Goal: Task Accomplishment & Management: Use online tool/utility

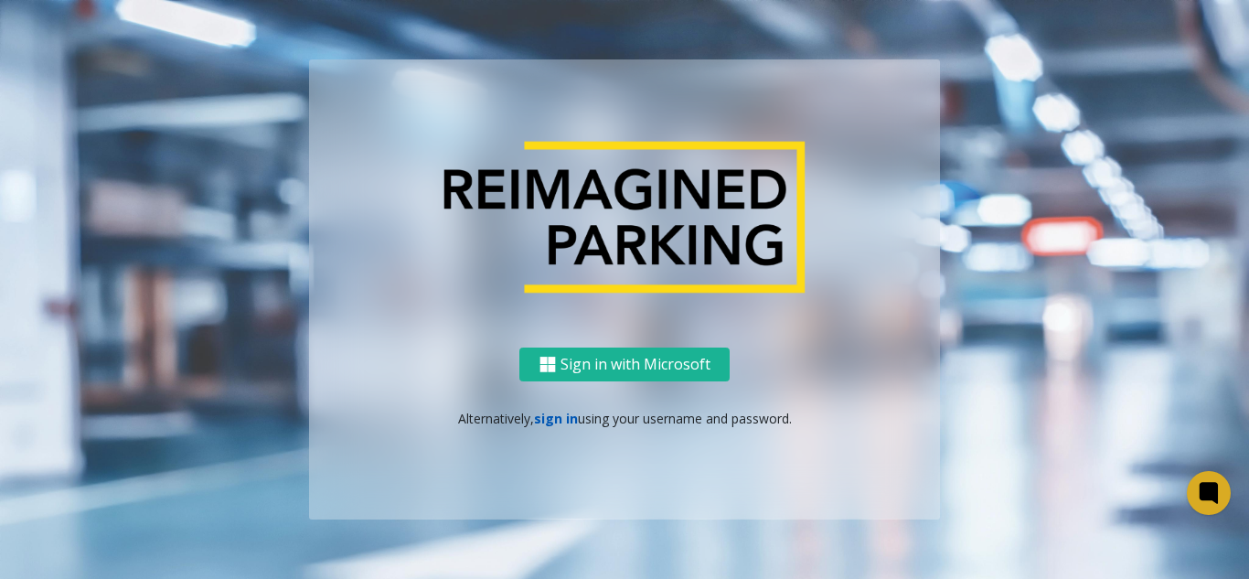
click at [553, 418] on link "sign in" at bounding box center [556, 418] width 44 height 17
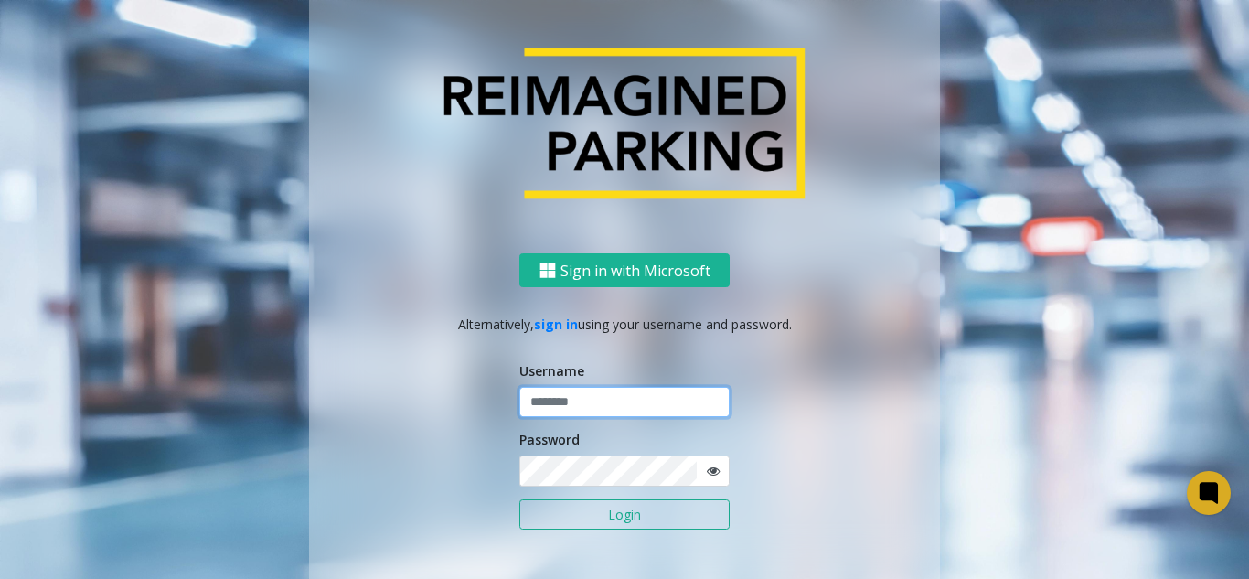
click at [554, 394] on input "text" at bounding box center [624, 402] width 210 height 31
type input "**********"
click at [519, 499] on button "Login" at bounding box center [624, 514] width 210 height 31
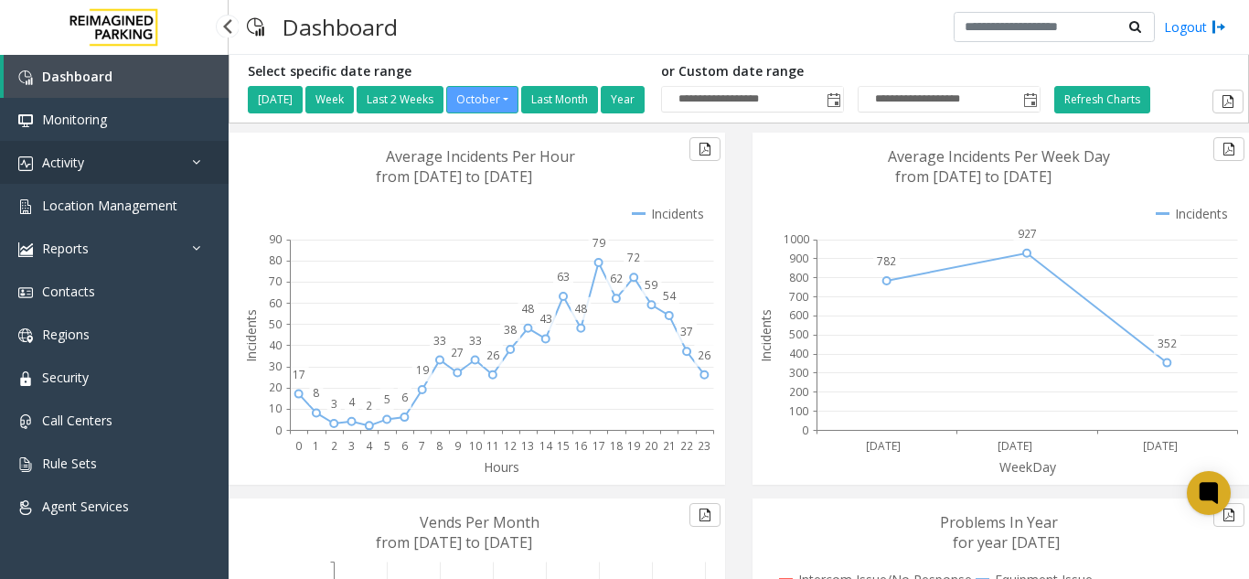
click at [161, 160] on link "Activity" at bounding box center [114, 162] width 229 height 43
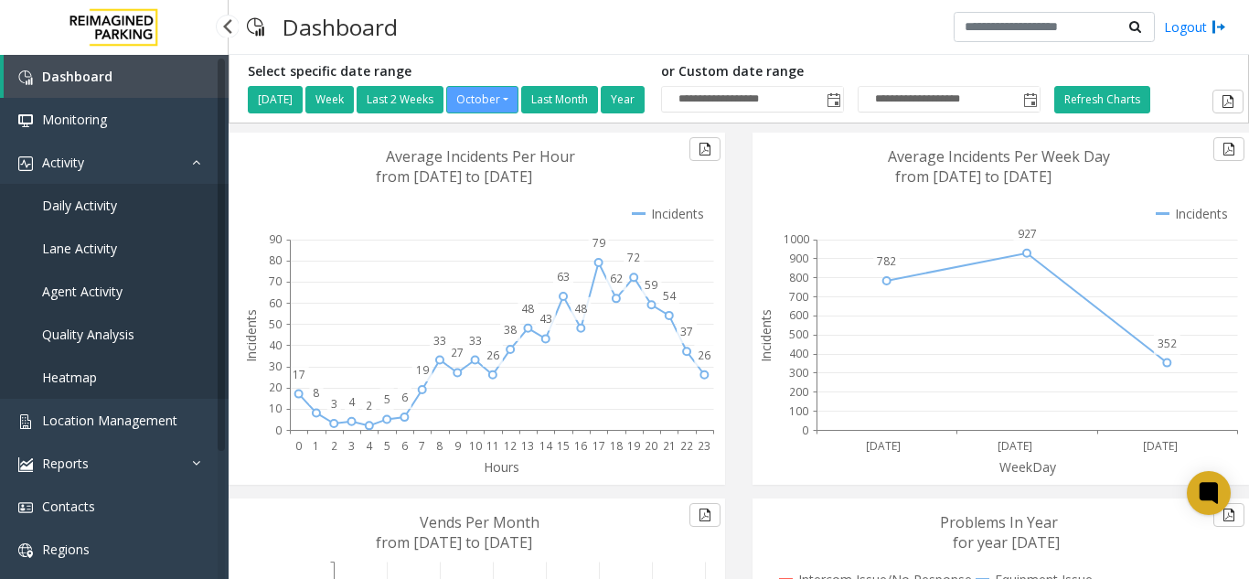
click at [102, 279] on link "Agent Activity" at bounding box center [114, 291] width 229 height 43
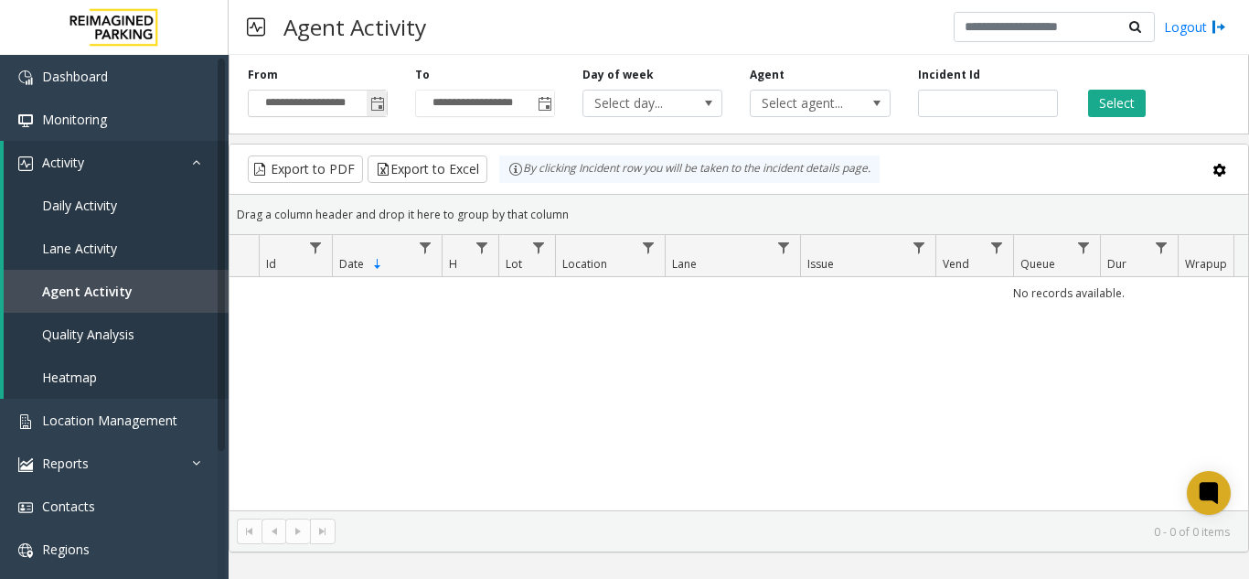
click at [382, 100] on span "Toggle popup" at bounding box center [377, 104] width 15 height 15
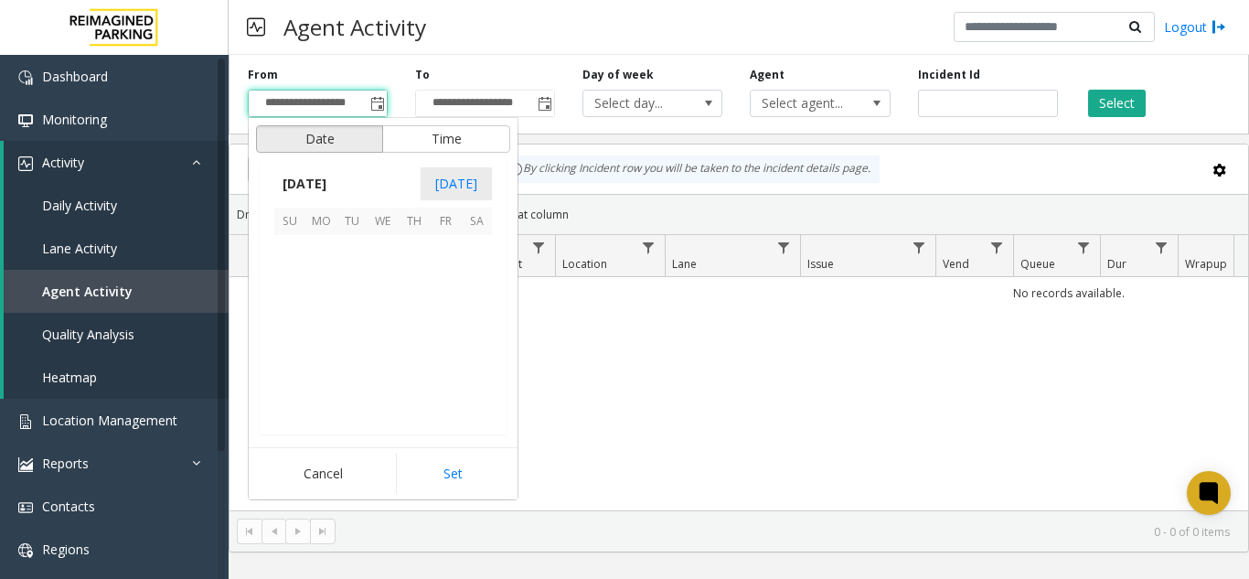
scroll to position [328295, 0]
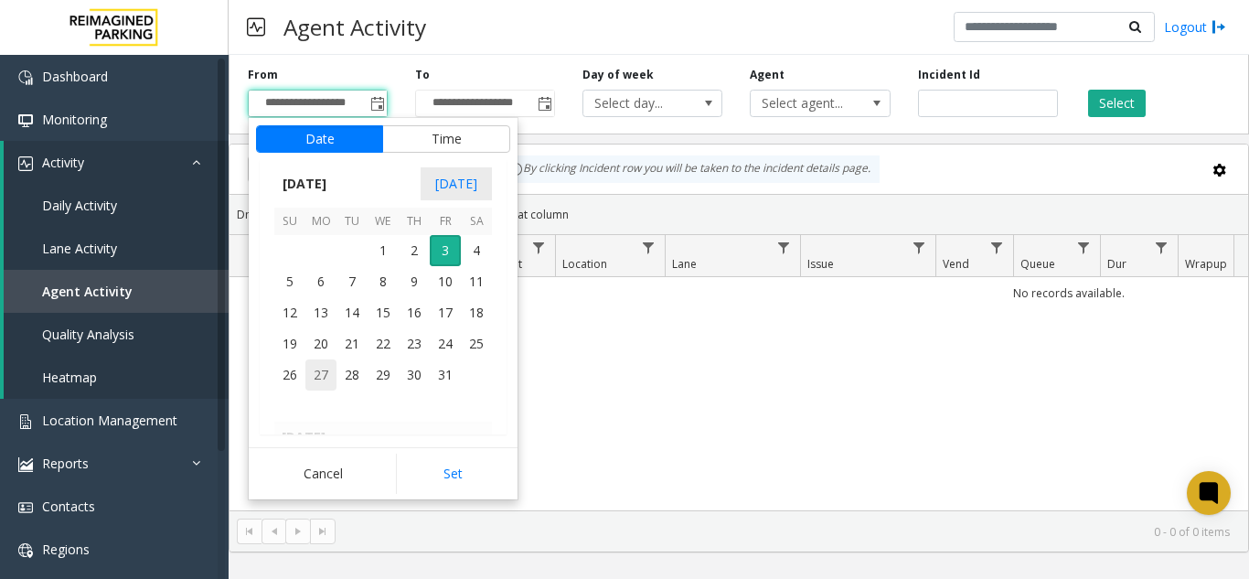
click at [314, 369] on span "27" at bounding box center [320, 374] width 31 height 31
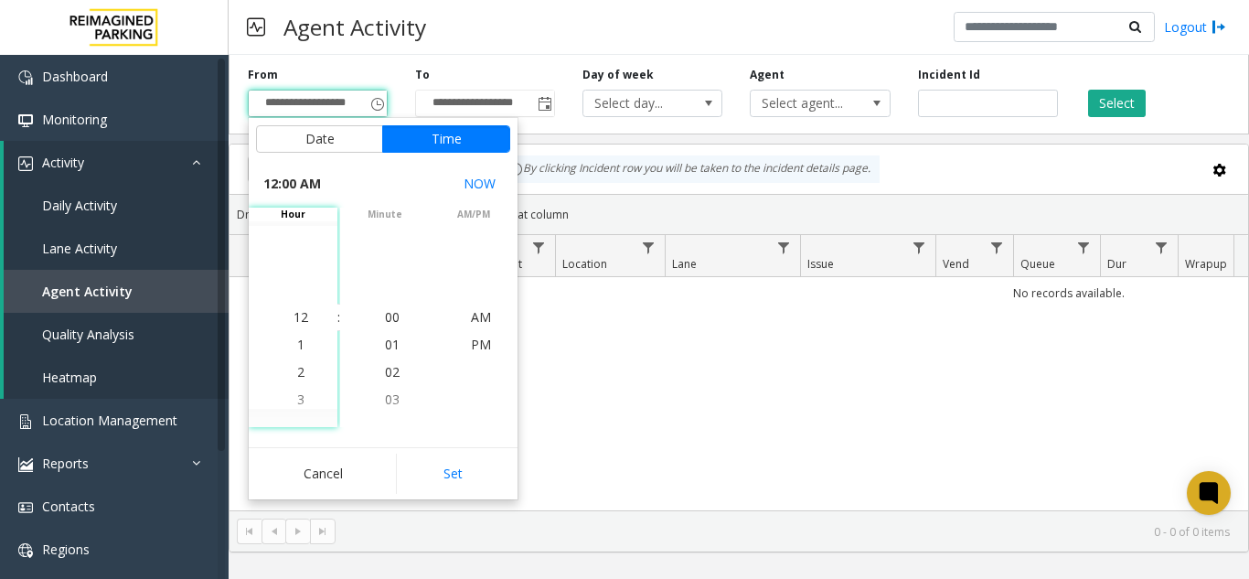
click at [412, 69] on div "**********" at bounding box center [484, 92] width 167 height 50
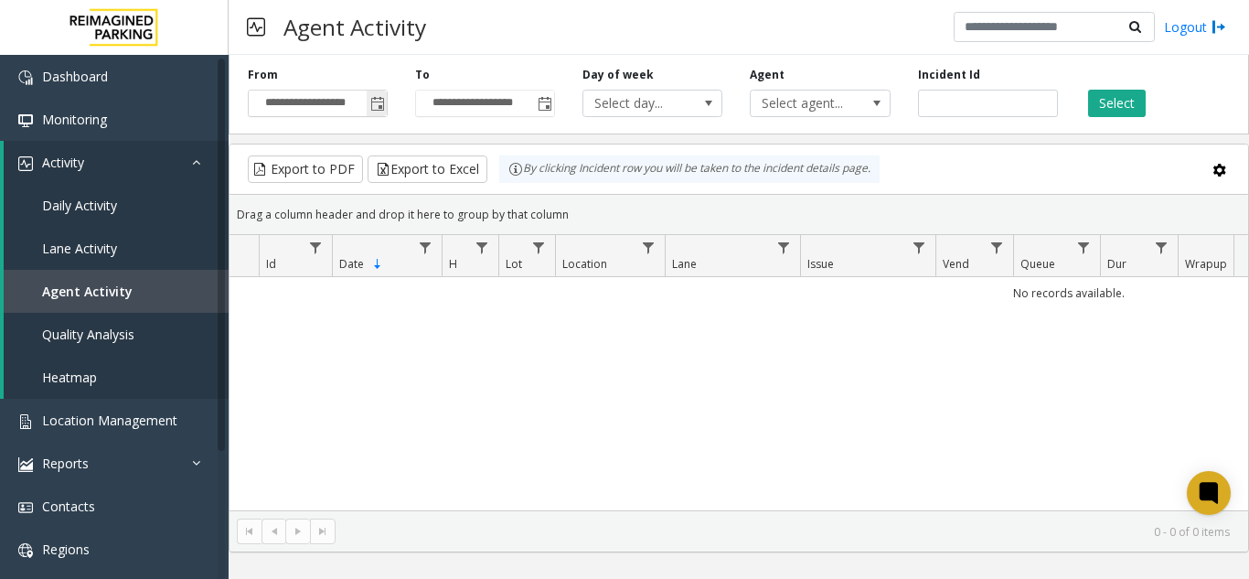
click at [378, 106] on span "Toggle popup" at bounding box center [377, 104] width 15 height 15
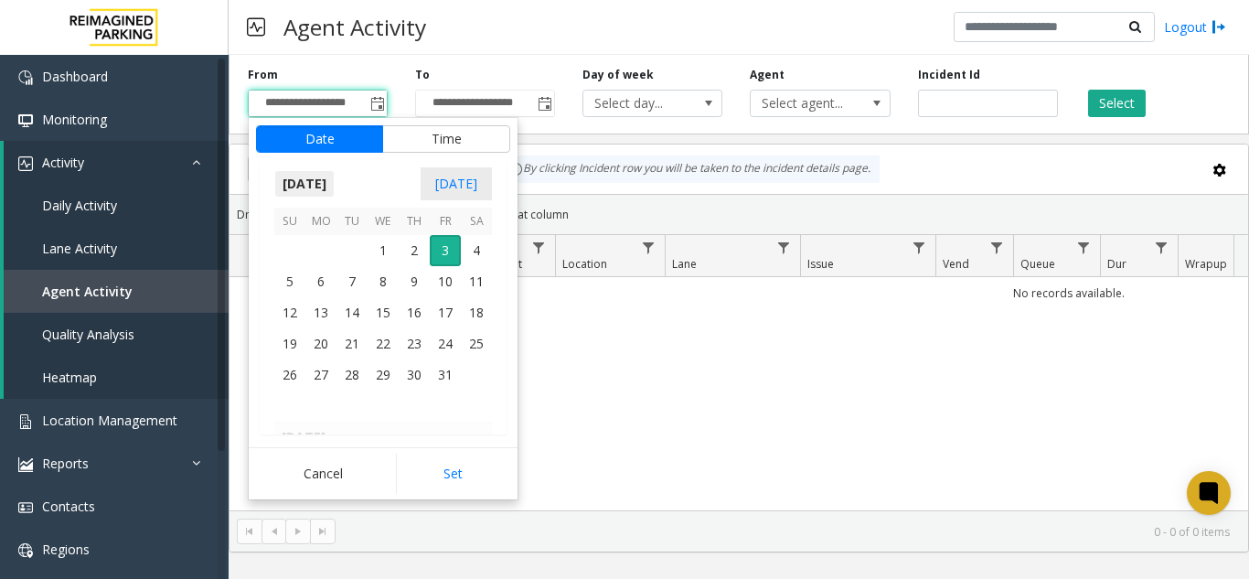
click at [322, 184] on span "[DATE]" at bounding box center [304, 183] width 60 height 27
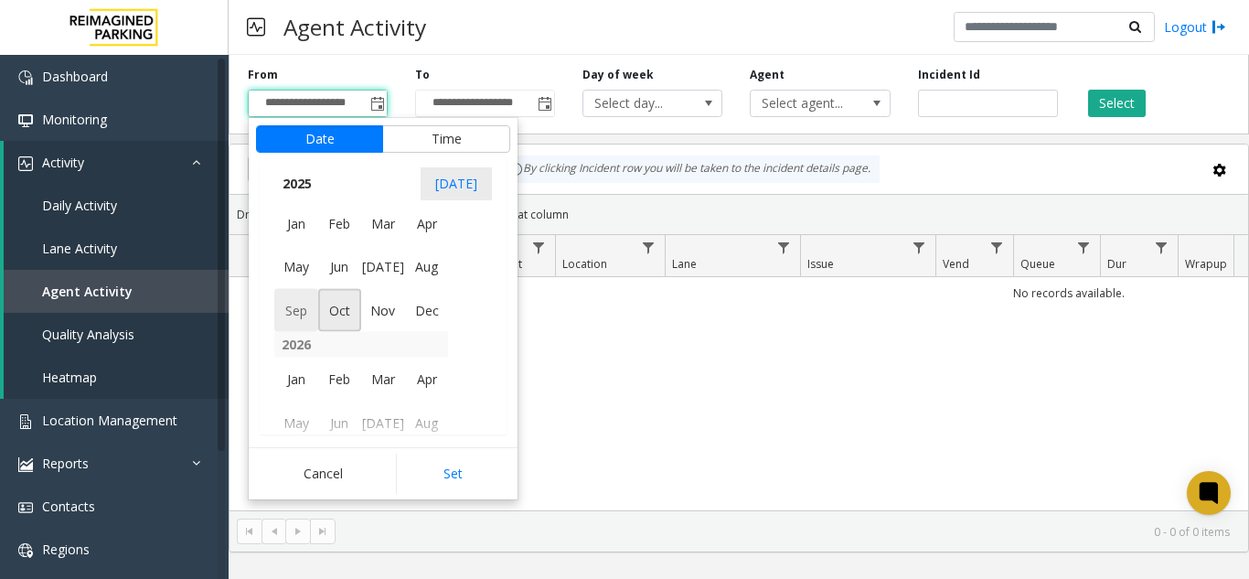
click at [308, 314] on span "Sep" at bounding box center [296, 310] width 44 height 44
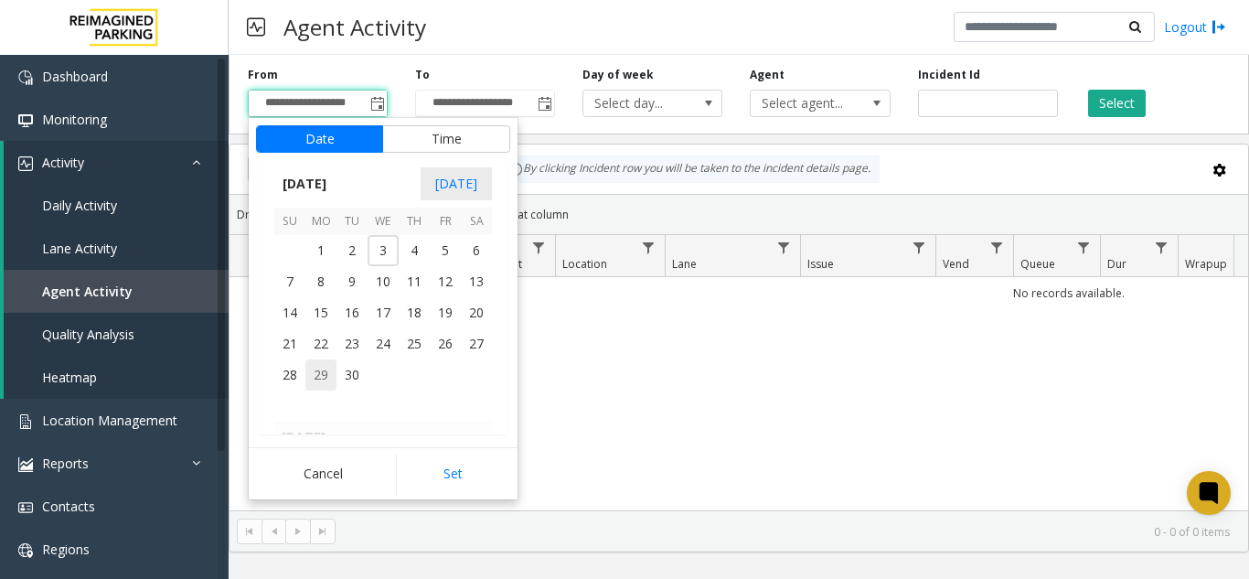
click at [325, 373] on span "29" at bounding box center [320, 374] width 31 height 31
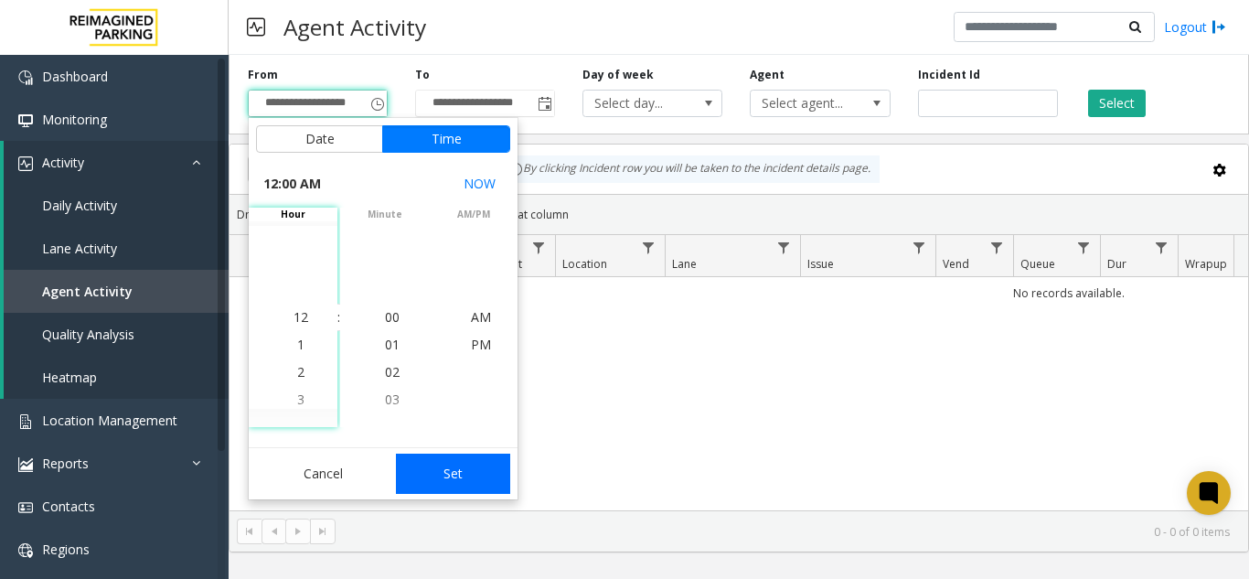
click at [475, 477] on button "Set" at bounding box center [453, 473] width 115 height 40
type input "**********"
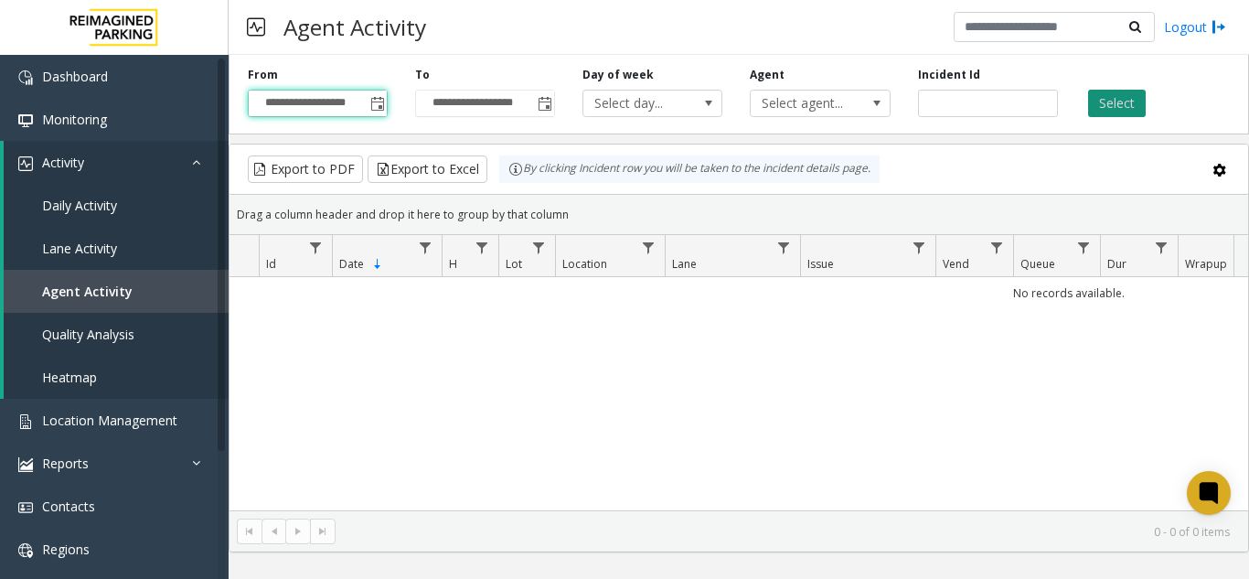
click at [1123, 98] on button "Select" at bounding box center [1117, 103] width 58 height 27
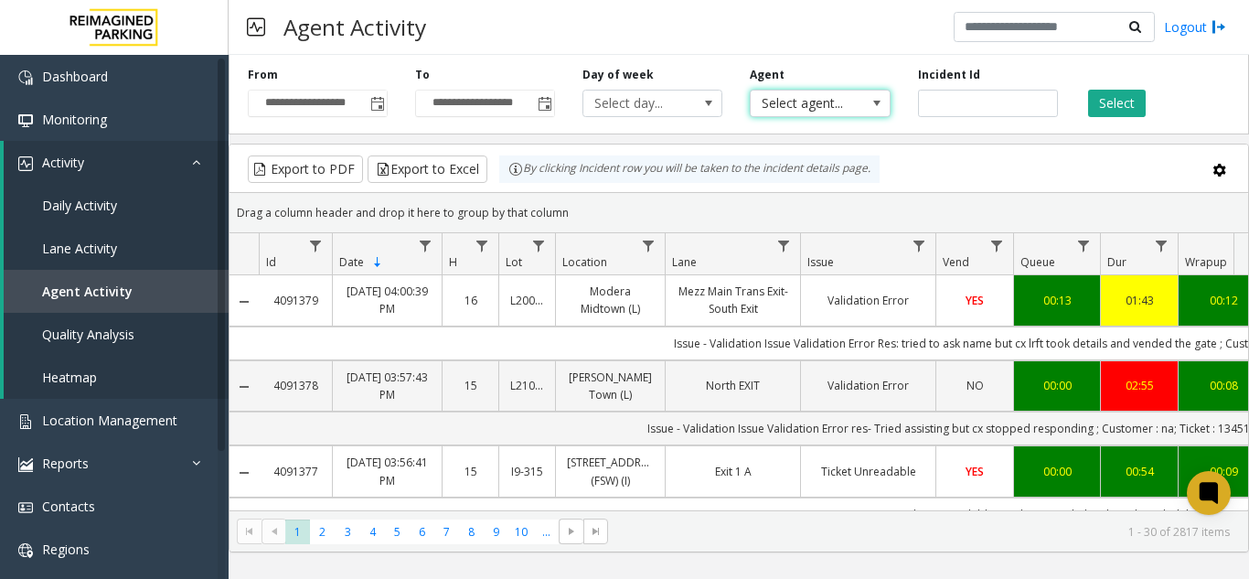
click at [816, 101] on span "Select agent..." at bounding box center [805, 103] width 111 height 26
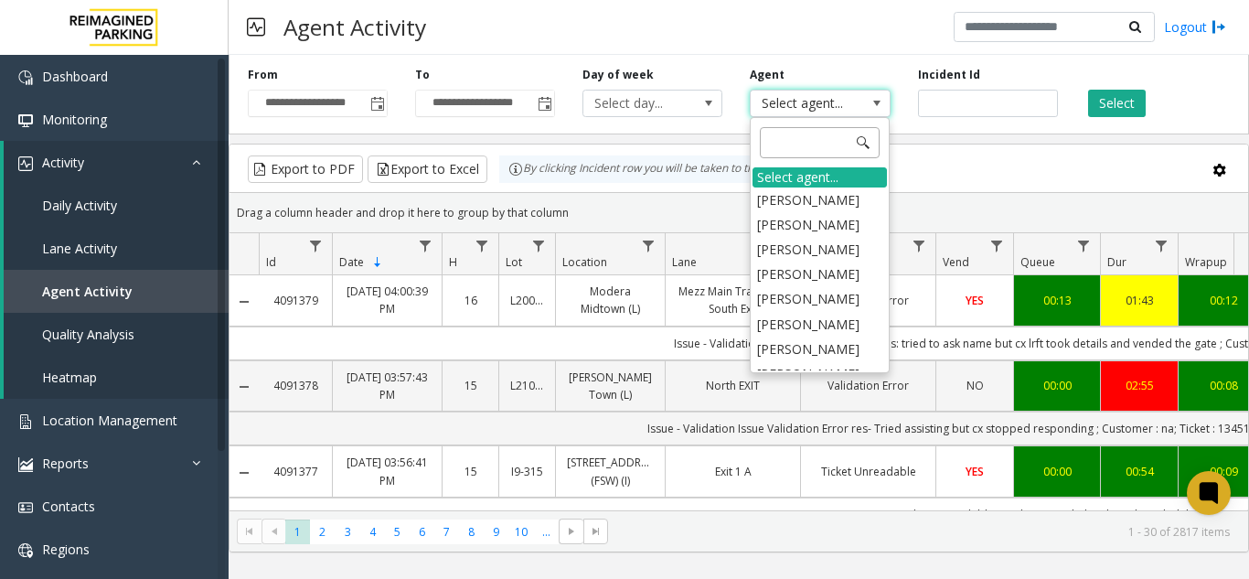
click at [785, 149] on input at bounding box center [820, 142] width 120 height 31
type input "****"
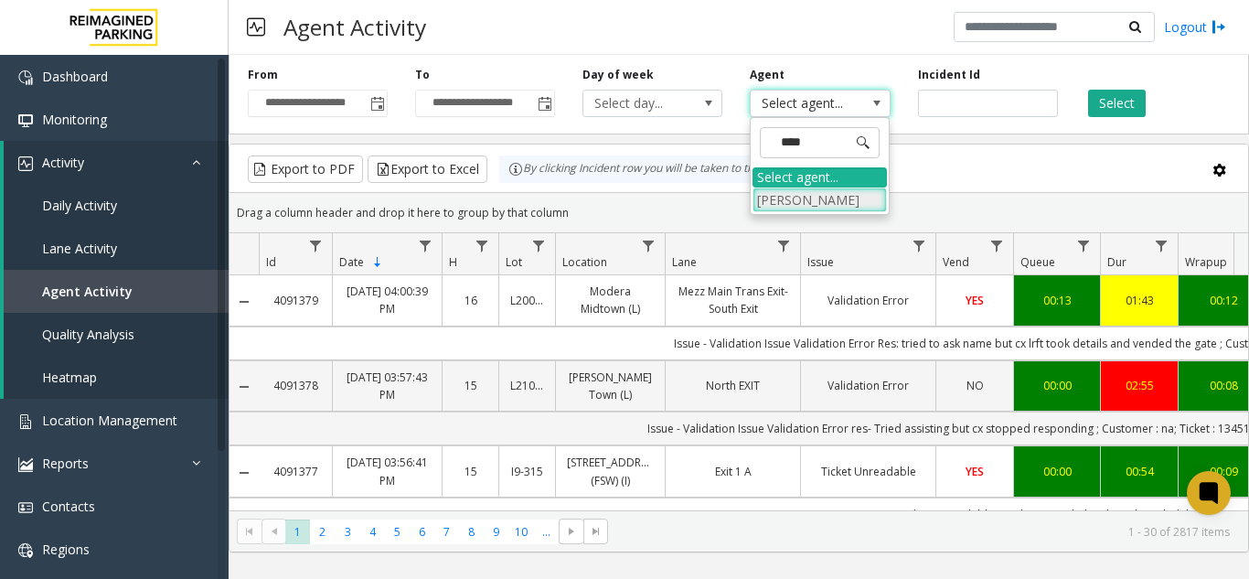
click at [793, 196] on li "[PERSON_NAME]" at bounding box center [819, 199] width 134 height 25
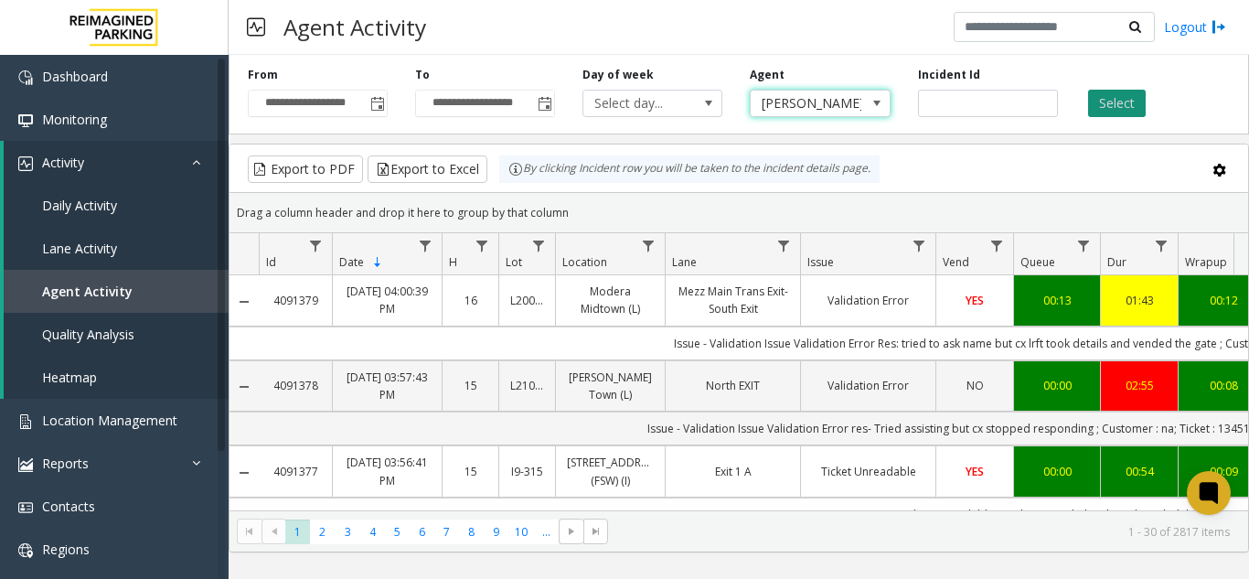
click at [1126, 98] on button "Select" at bounding box center [1117, 103] width 58 height 27
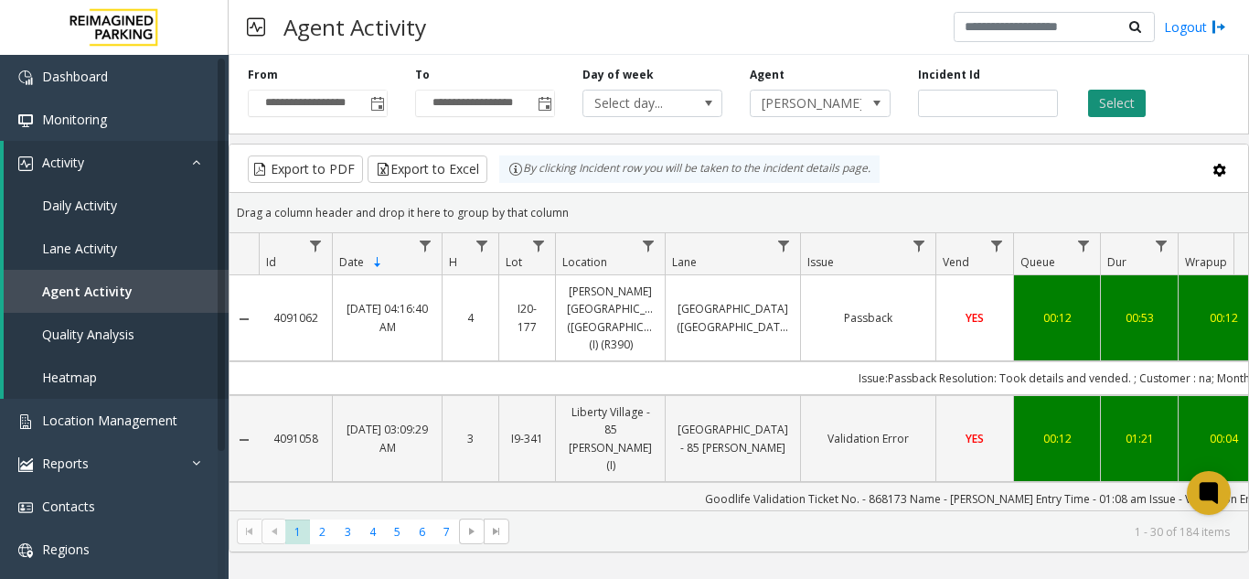
click at [1117, 102] on button "Select" at bounding box center [1117, 103] width 58 height 27
click at [1117, 104] on button "Select" at bounding box center [1117, 103] width 58 height 27
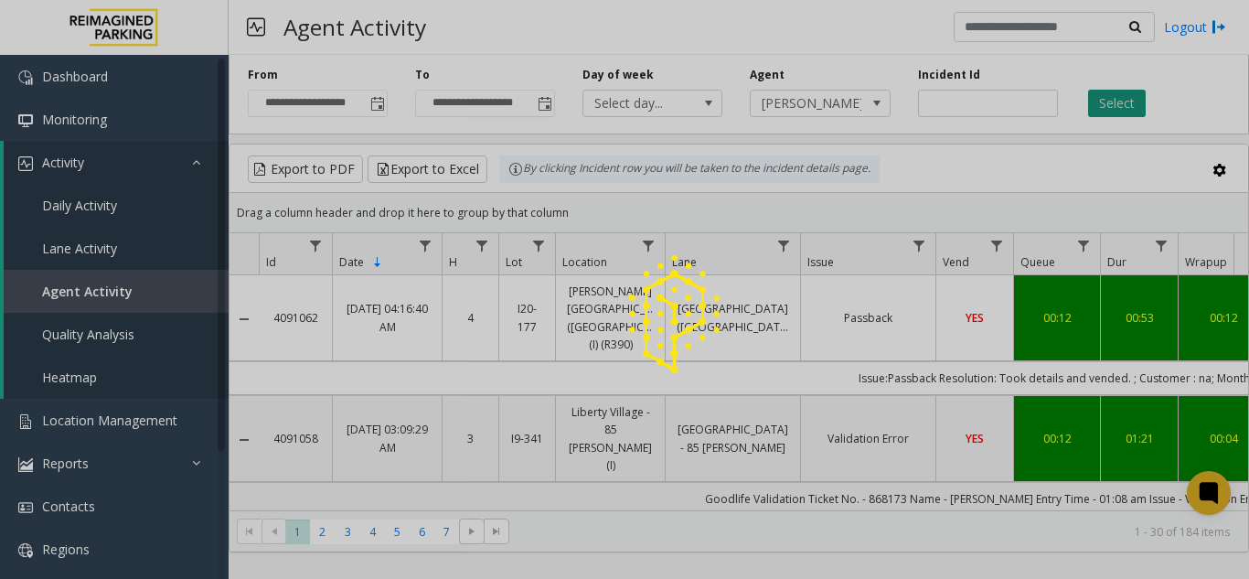
click at [1117, 104] on div at bounding box center [624, 289] width 1249 height 579
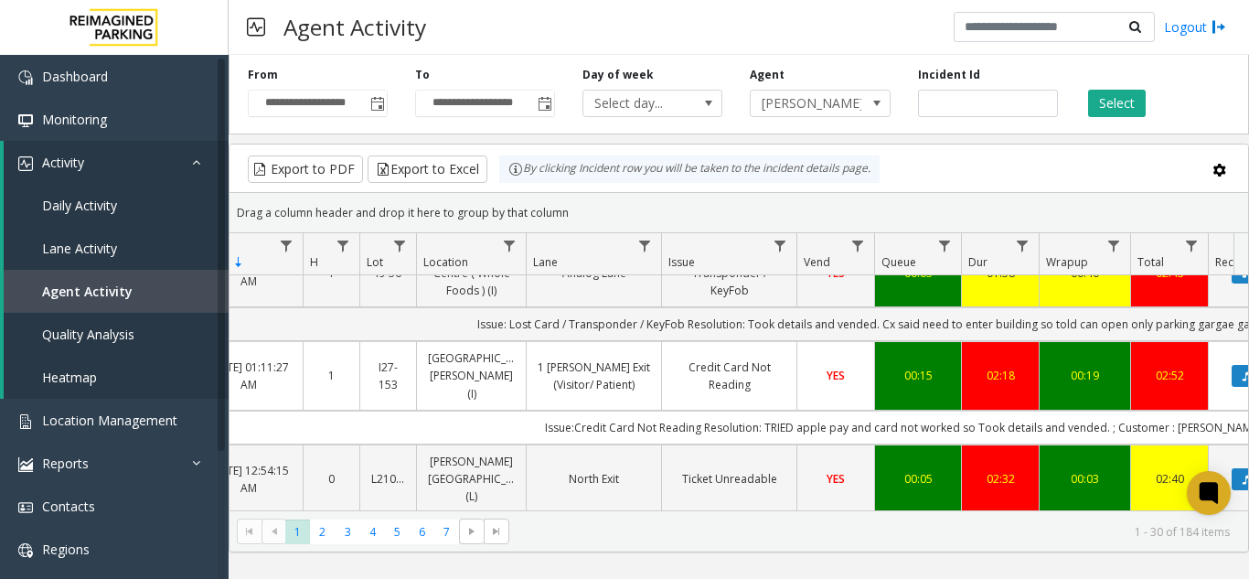
scroll to position [640, 122]
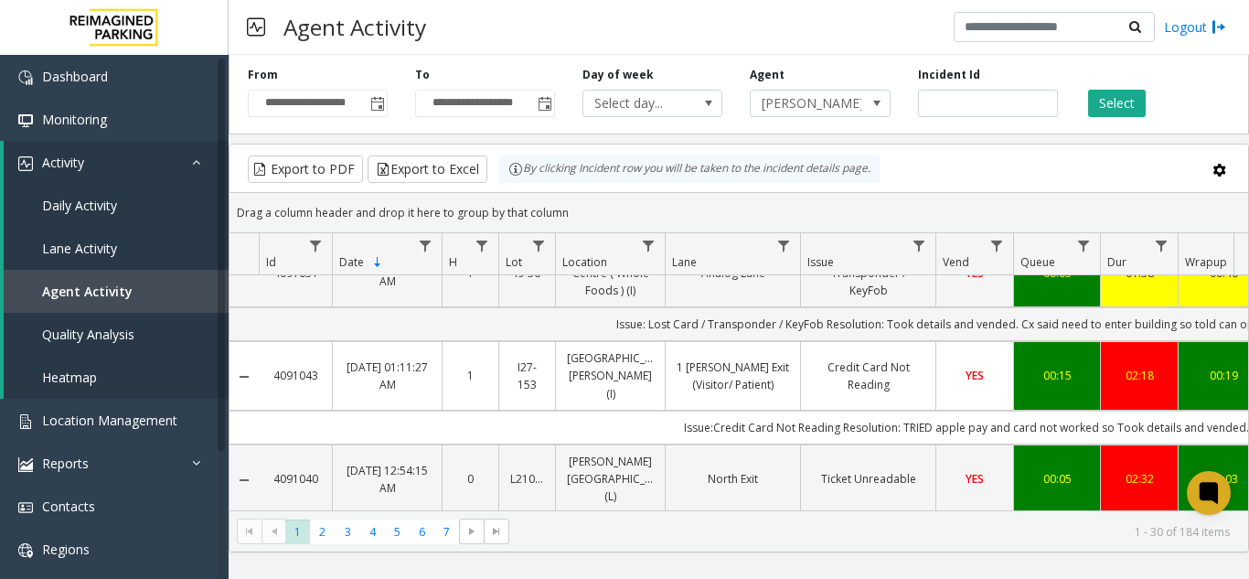
drag, startPoint x: 777, startPoint y: 510, endPoint x: 867, endPoint y: 523, distance: 90.5
click at [867, 523] on kendo-pager "* * * * * * * 1 2 3 4 5 6 7 1 - 30 of 184 items" at bounding box center [738, 530] width 1018 height 41
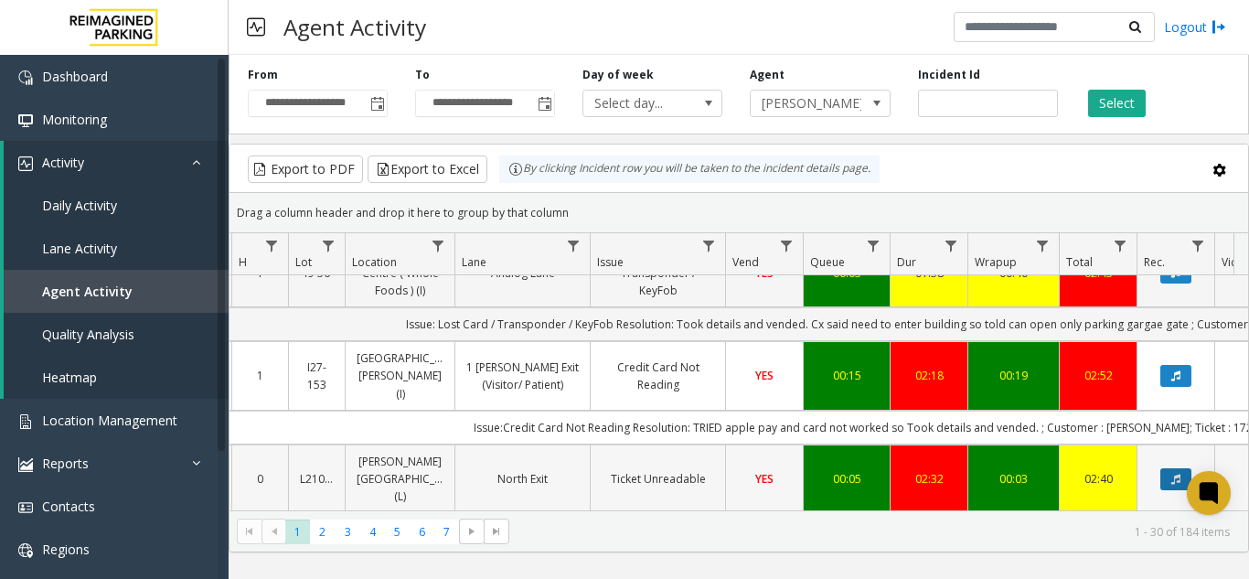
click at [1176, 474] on icon "Data table" at bounding box center [1175, 479] width 9 height 11
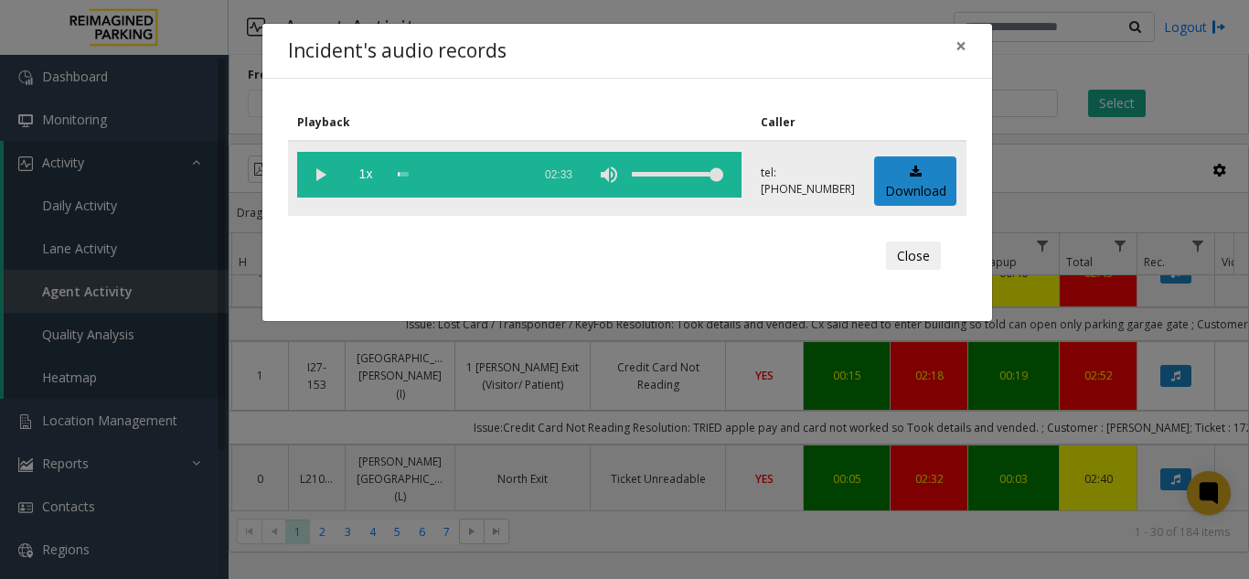
click at [313, 178] on vg-play-pause at bounding box center [320, 175] width 46 height 46
click at [968, 42] on button "×" at bounding box center [960, 46] width 37 height 45
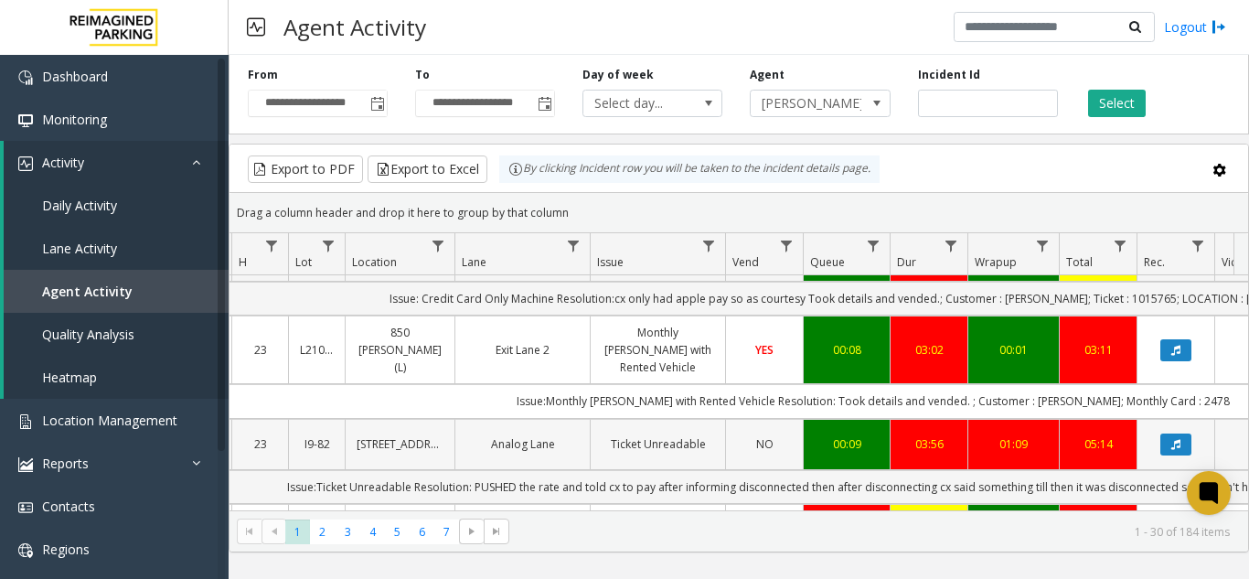
scroll to position [1280, 210]
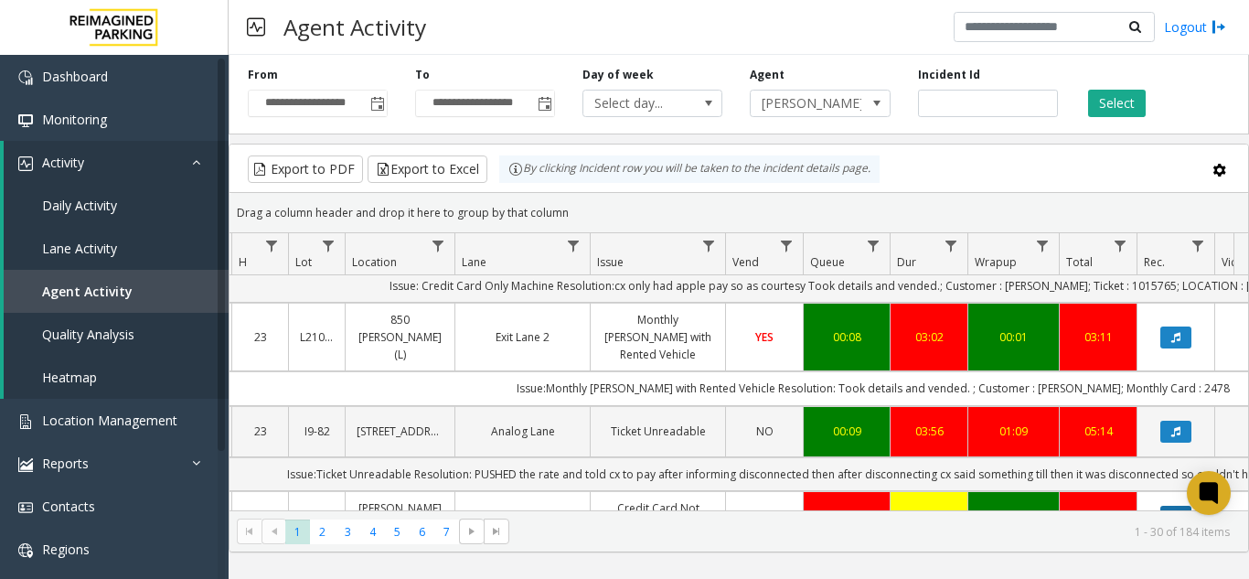
click at [1176, 506] on button "Data table" at bounding box center [1175, 517] width 31 height 22
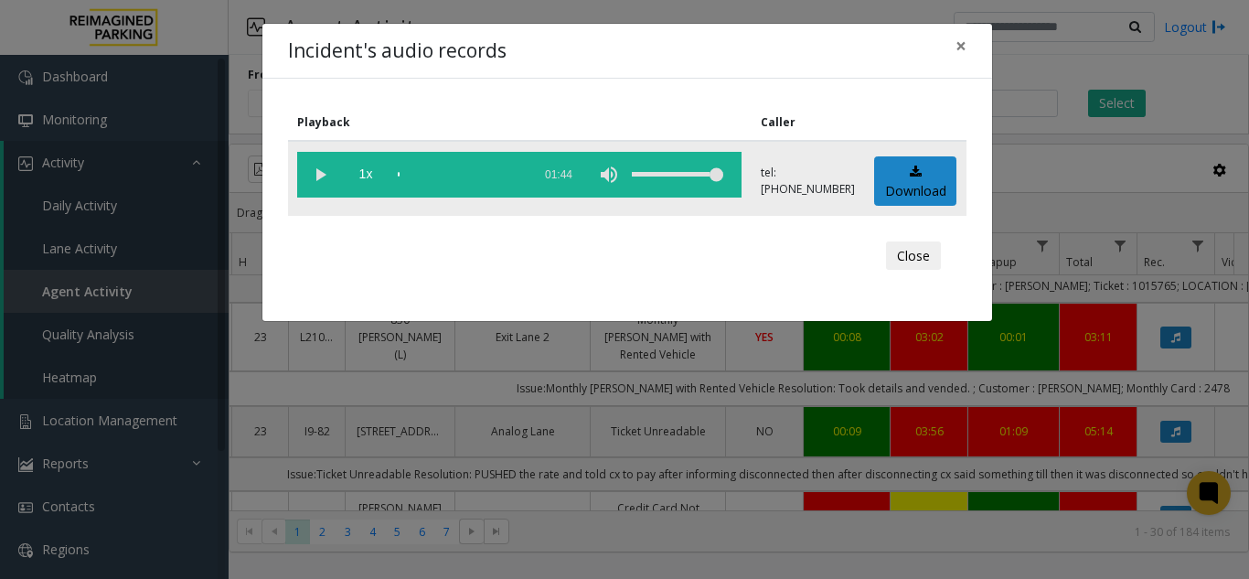
click at [319, 179] on vg-play-pause at bounding box center [320, 175] width 46 height 46
